Goal: Task Accomplishment & Management: Manage account settings

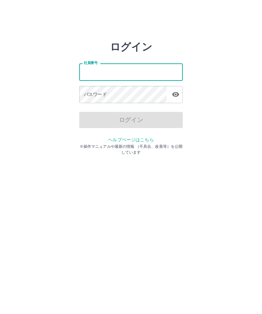
click at [152, 76] on input "社員番号" at bounding box center [131, 71] width 104 height 17
type input "*******"
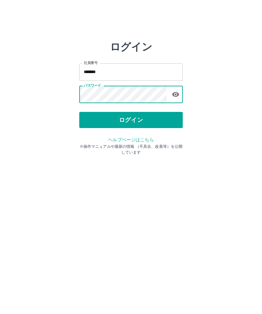
click at [168, 120] on button "ログイン" at bounding box center [131, 120] width 104 height 16
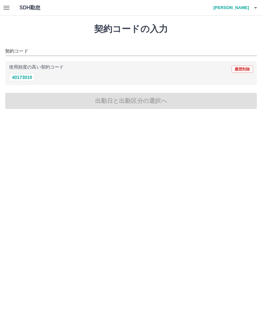
click at [10, 12] on button "button" at bounding box center [6, 8] width 13 height 16
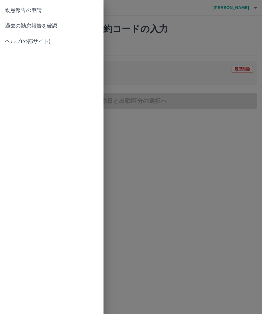
click at [66, 7] on span "勤怠報告の申請" at bounding box center [51, 10] width 93 height 8
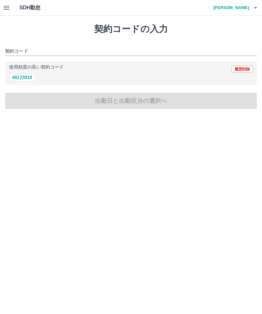
click at [3, 7] on icon "button" at bounding box center [7, 8] width 8 height 8
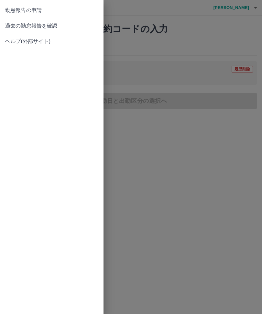
click at [51, 27] on span "過去の勤怠報告を確認" at bounding box center [51, 26] width 93 height 8
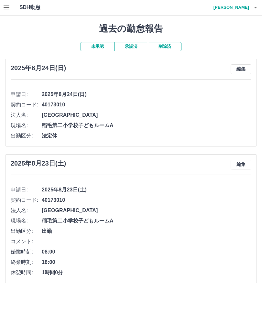
click at [134, 47] on button "承認済" at bounding box center [131, 46] width 34 height 9
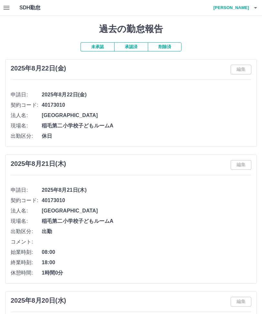
click at [258, 5] on icon "button" at bounding box center [256, 8] width 8 height 8
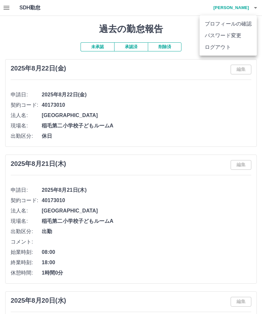
click at [235, 50] on li "ログアウト" at bounding box center [228, 47] width 57 height 12
